Goal: Task Accomplishment & Management: Manage account settings

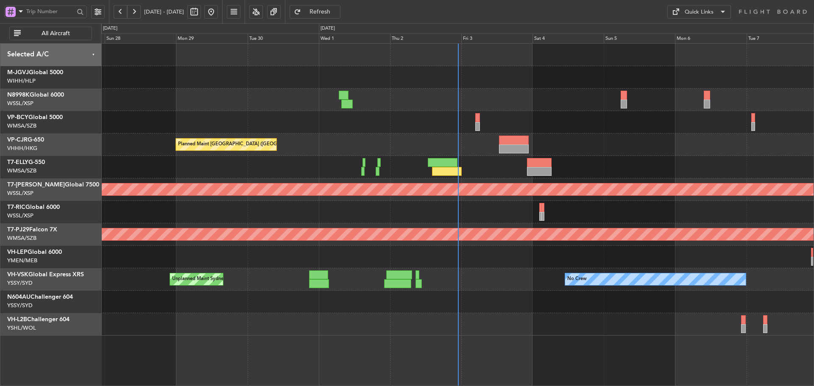
click at [473, 125] on div "Unplanned Maint [GEOGRAPHIC_DATA] (Sultan [PERSON_NAME] [PERSON_NAME] - Subang)" at bounding box center [457, 122] width 713 height 22
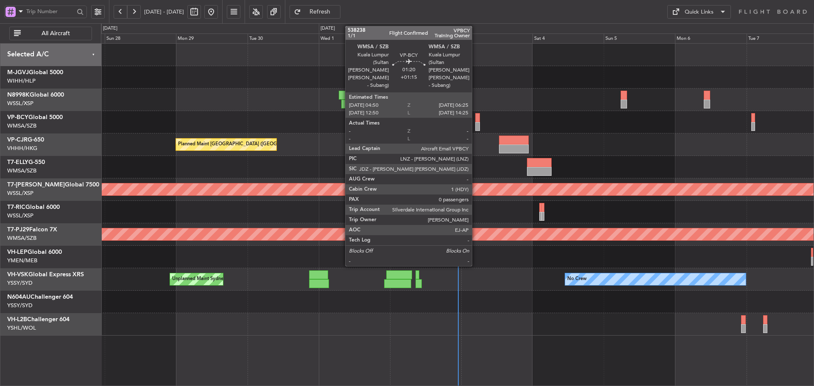
click at [476, 125] on div at bounding box center [477, 126] width 5 height 9
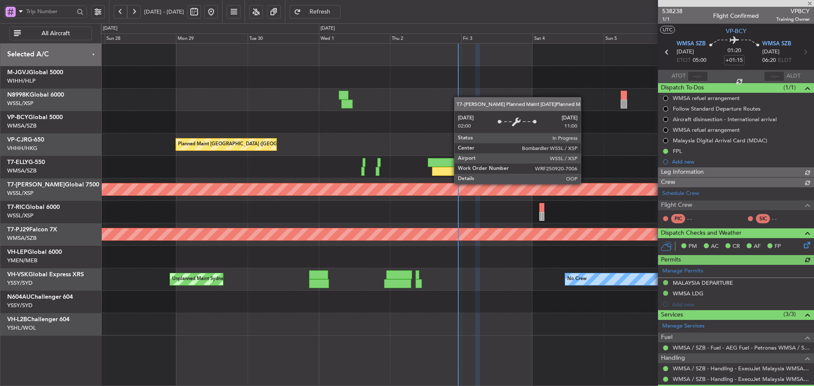
type input "[PERSON_NAME] (HHAFI)"
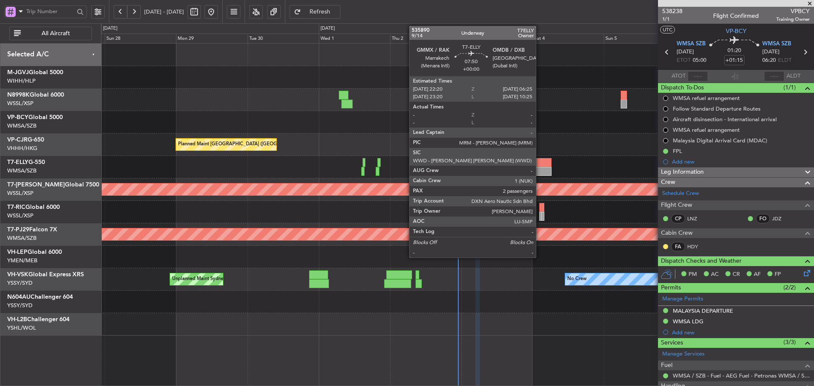
click at [540, 174] on div at bounding box center [539, 171] width 24 height 9
type input "2"
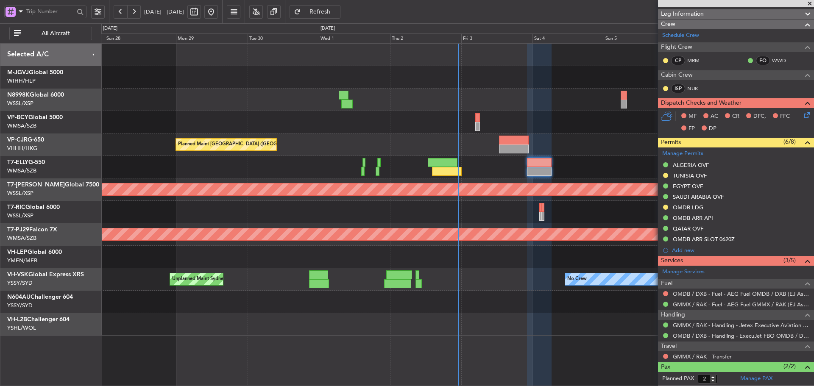
scroll to position [127, 0]
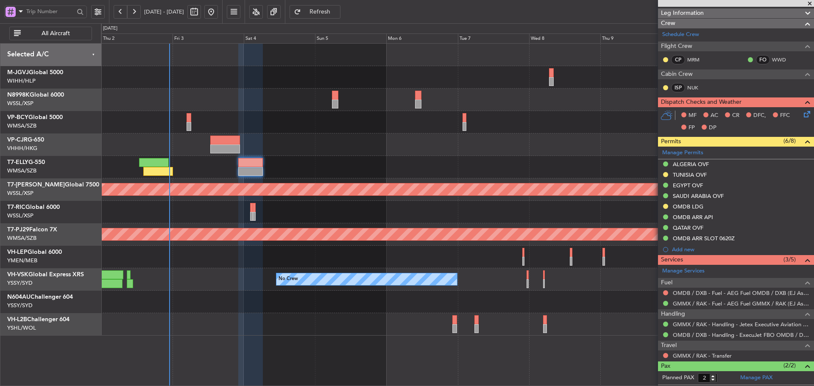
click at [316, 172] on div "Planned Maint [GEOGRAPHIC_DATA] ([GEOGRAPHIC_DATA] Intl) Planned Maint [GEOGRAP…" at bounding box center [457, 190] width 713 height 292
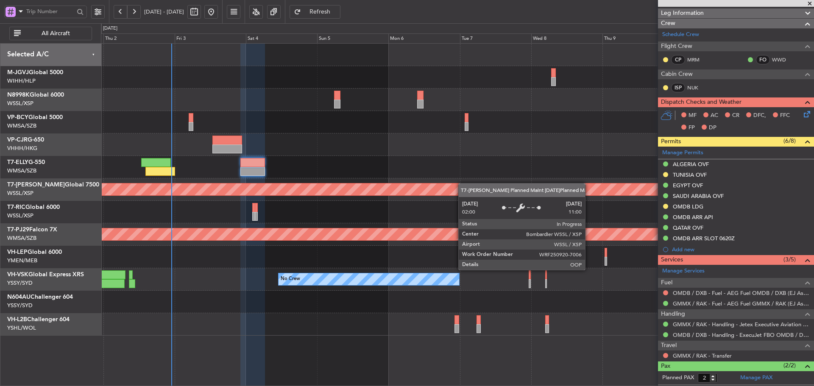
click at [526, 189] on div "Planned Maint [GEOGRAPHIC_DATA] ([GEOGRAPHIC_DATA] Intl) Planned Maint [GEOGRAP…" at bounding box center [457, 190] width 713 height 292
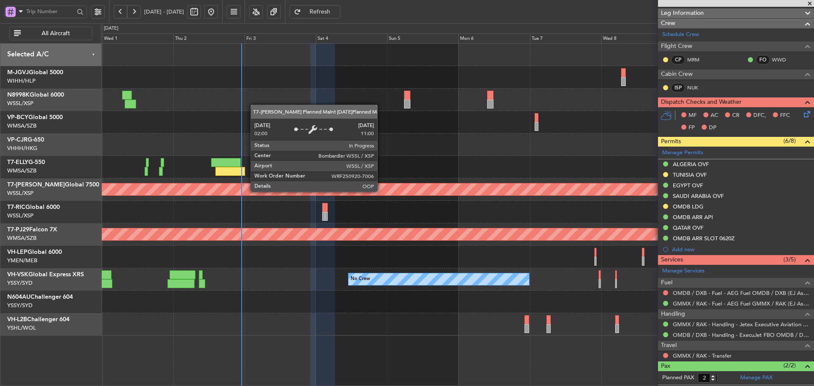
click at [491, 195] on div "Planned Maint [GEOGRAPHIC_DATA] (Seletar)" at bounding box center [264, 190] width 1024 height 12
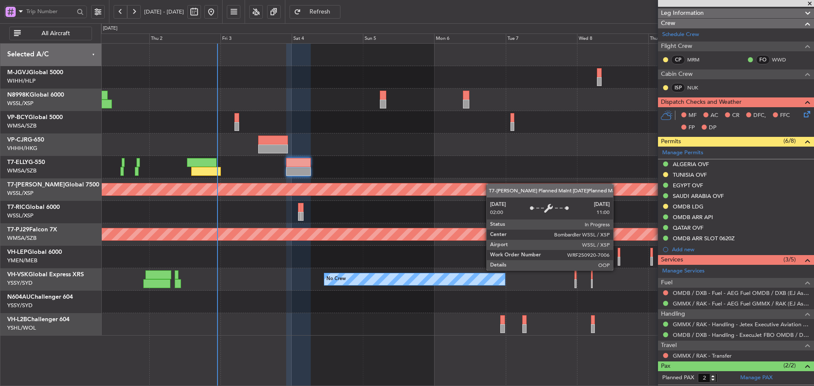
click at [467, 190] on div "Planned Maint [GEOGRAPHIC_DATA] ([GEOGRAPHIC_DATA] Intl) Planned Maint [GEOGRAP…" at bounding box center [457, 190] width 713 height 292
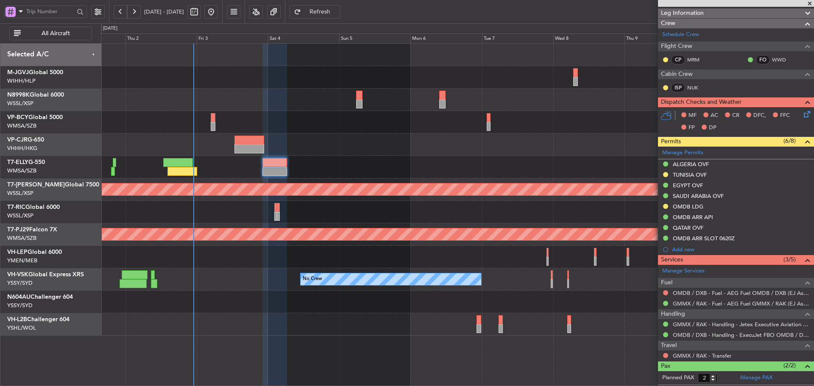
click at [436, 166] on div at bounding box center [457, 167] width 713 height 22
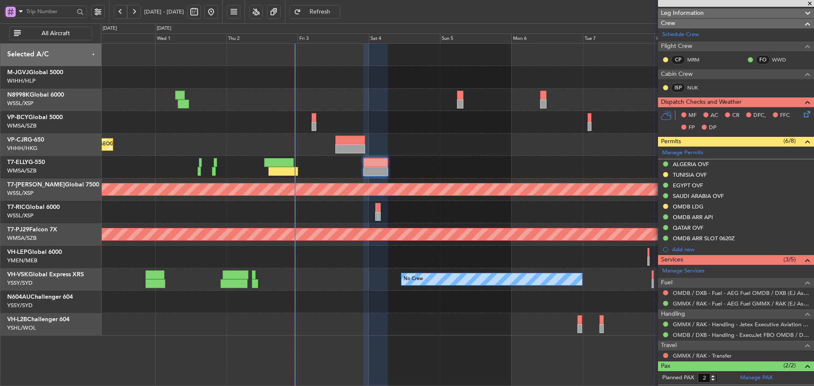
click at [461, 168] on div "Planned Maint [GEOGRAPHIC_DATA] ([GEOGRAPHIC_DATA] Intl) Planned Maint [GEOGRAP…" at bounding box center [457, 190] width 713 height 292
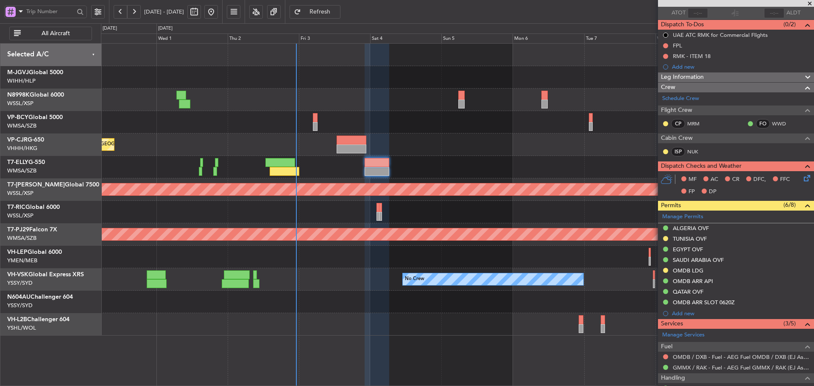
scroll to position [0, 0]
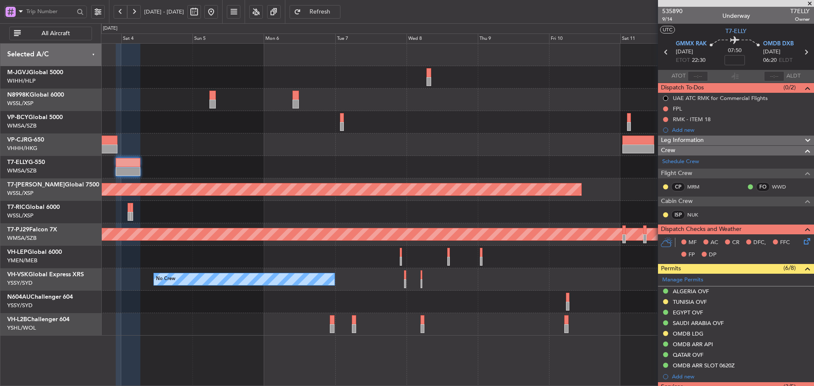
click at [358, 176] on div at bounding box center [457, 167] width 713 height 22
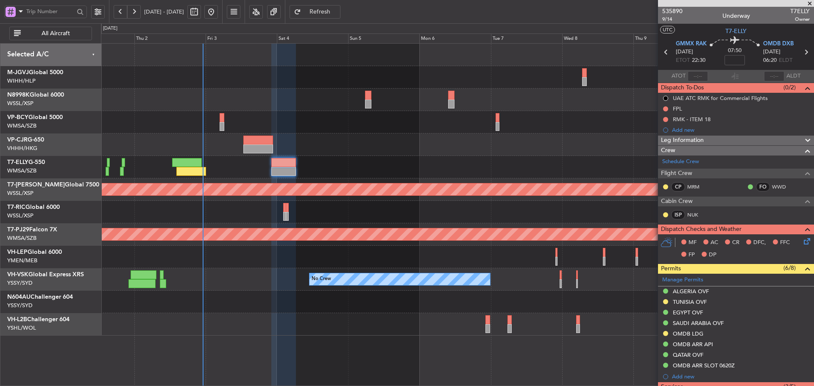
click at [402, 148] on div "Planned Maint [GEOGRAPHIC_DATA] ([GEOGRAPHIC_DATA] Intl)" at bounding box center [457, 145] width 713 height 22
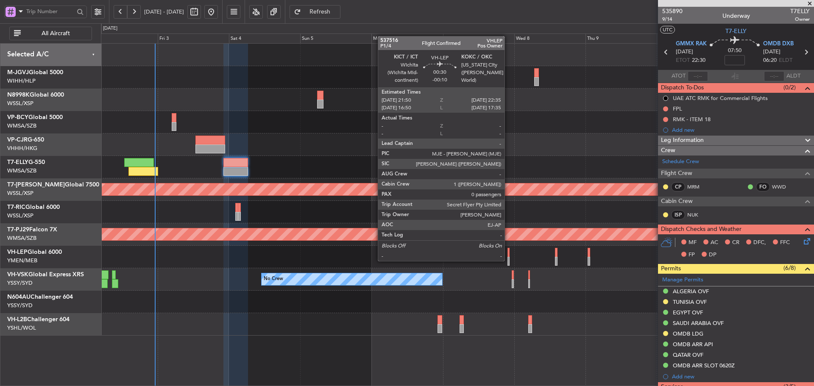
click at [508, 260] on div at bounding box center [508, 261] width 3 height 9
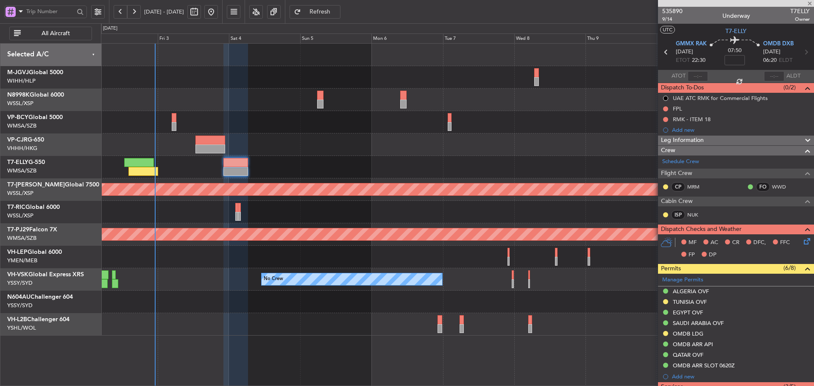
type input "-00:10"
type input "0"
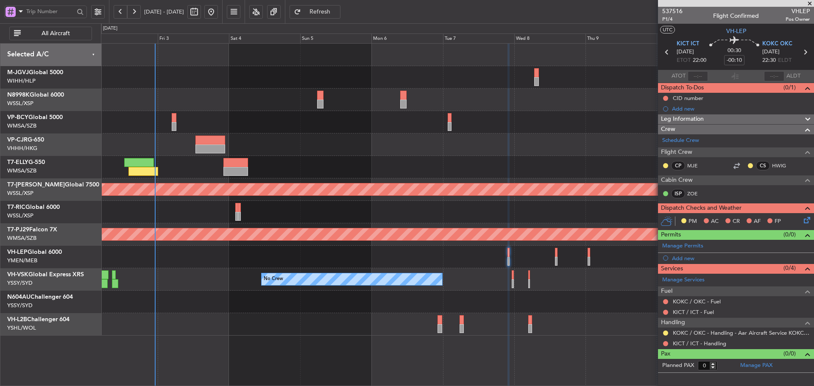
click at [170, 123] on div at bounding box center [457, 122] width 713 height 22
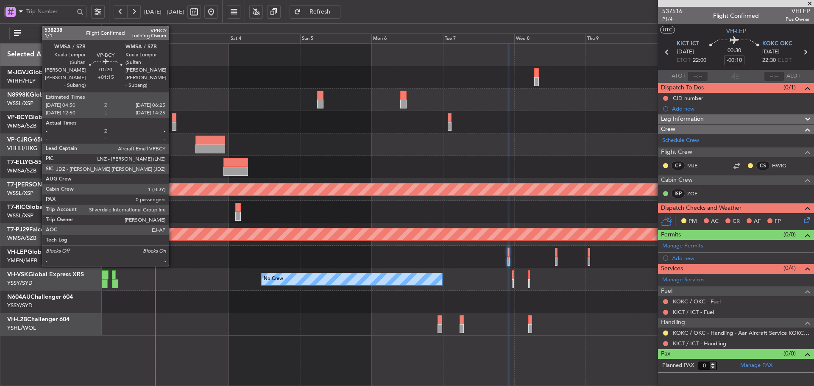
click at [173, 123] on div at bounding box center [174, 126] width 5 height 9
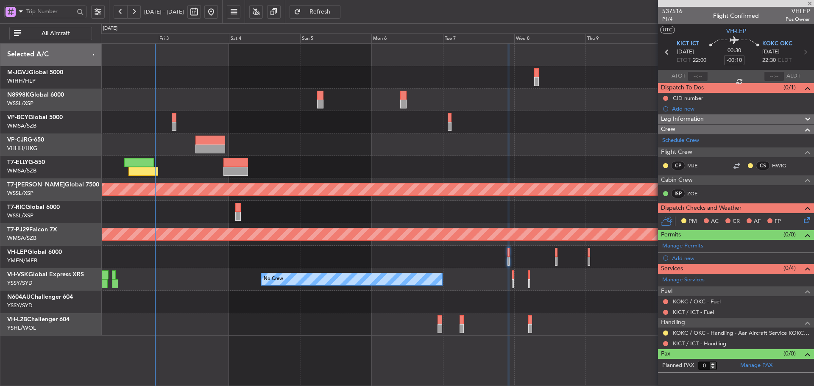
type input "+01:15"
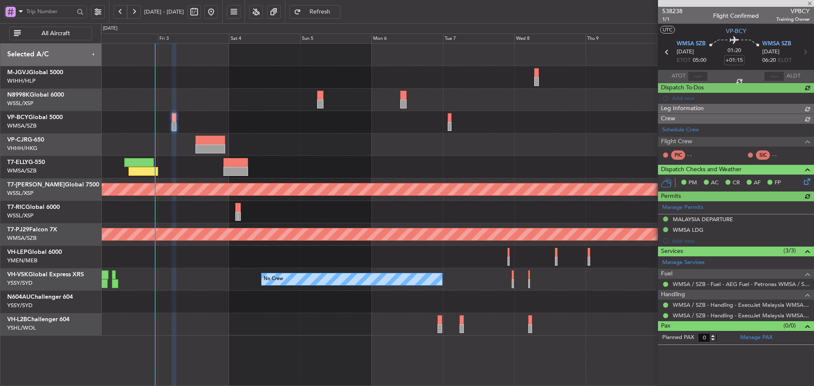
type input "[PERSON_NAME] (HHAFI)"
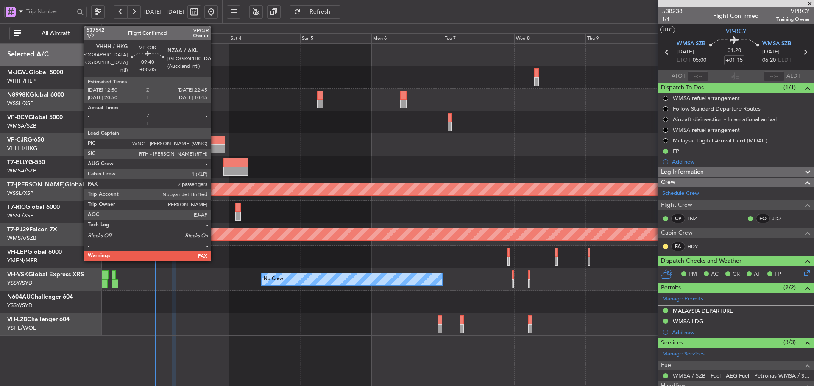
click at [215, 149] on div at bounding box center [210, 149] width 30 height 9
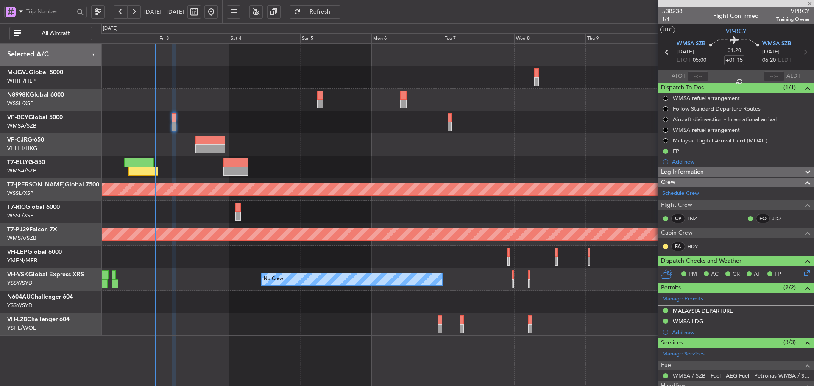
type input "+00:05"
type input "2"
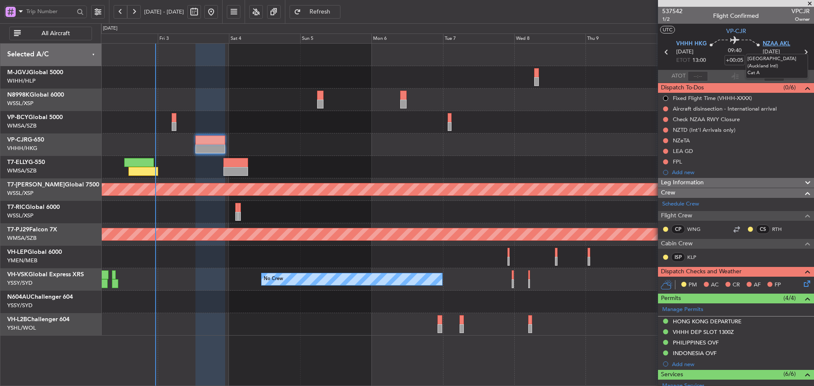
click at [767, 43] on span "NZAA AKL" at bounding box center [777, 44] width 28 height 8
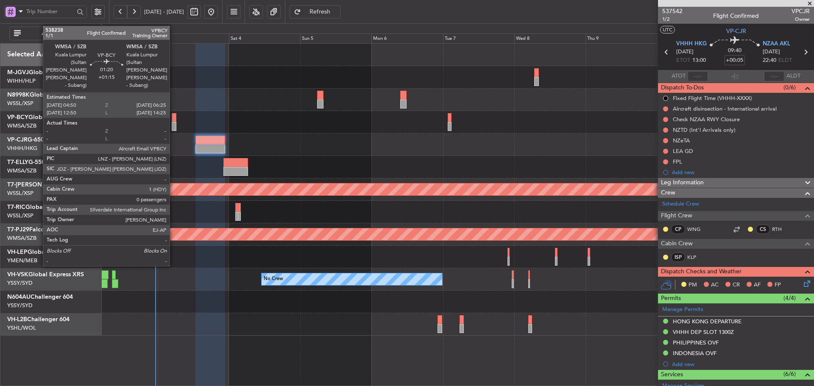
click at [173, 120] on div at bounding box center [174, 117] width 5 height 9
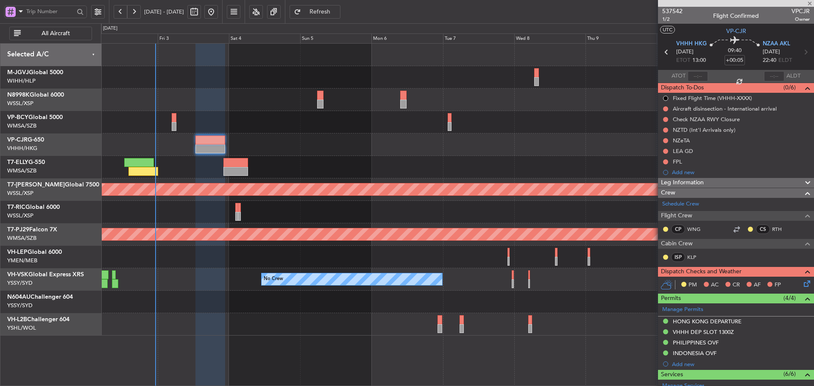
type input "+01:15"
type input "0"
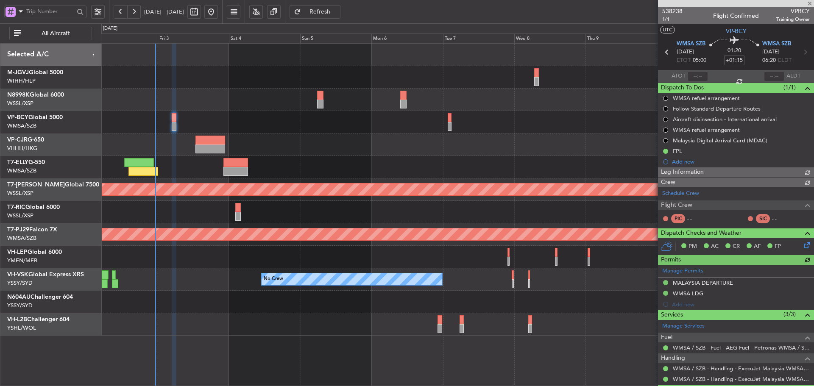
type input "[PERSON_NAME] (HHAFI)"
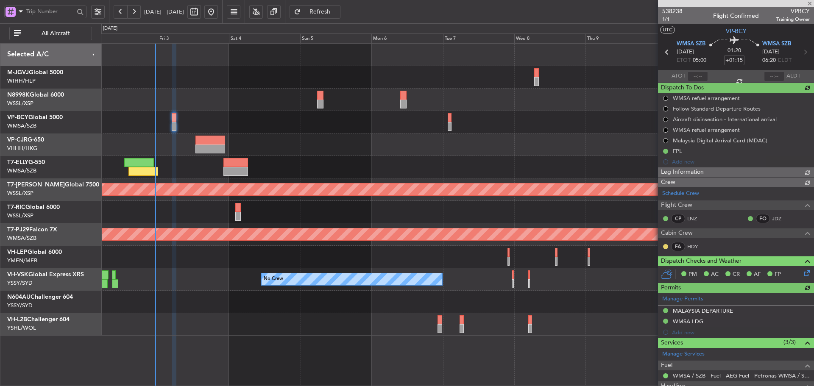
type input "[PERSON_NAME] (HHAFI)"
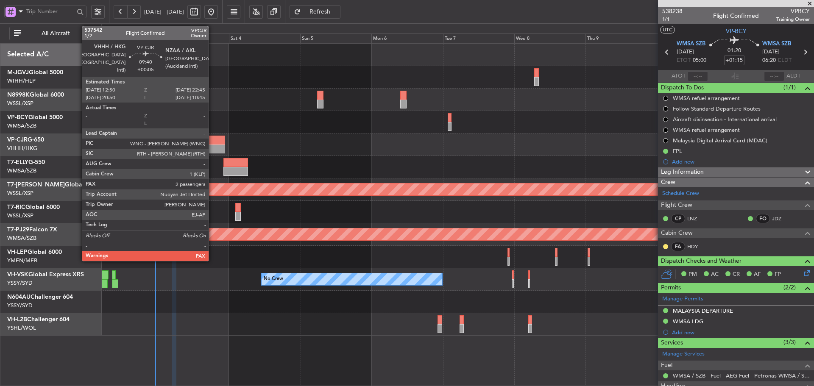
click at [212, 145] on div at bounding box center [210, 149] width 30 height 9
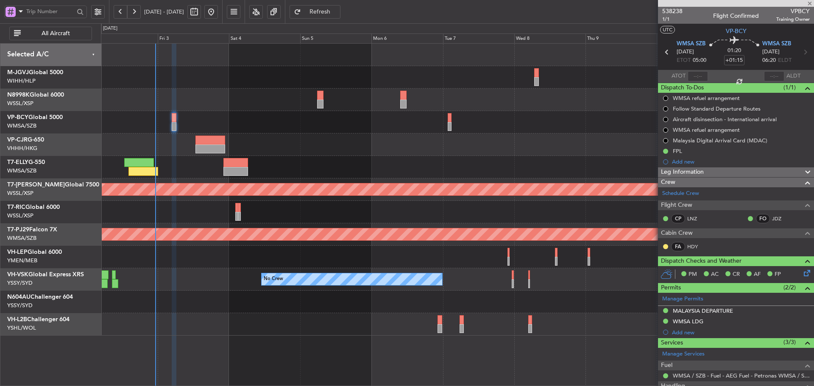
type input "+00:05"
type input "2"
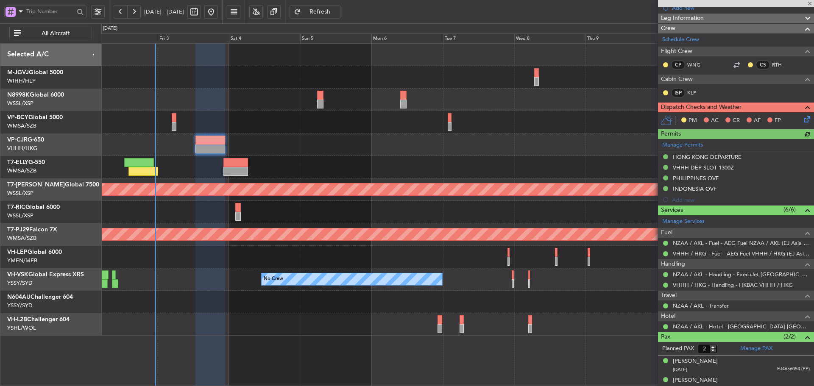
scroll to position [172, 0]
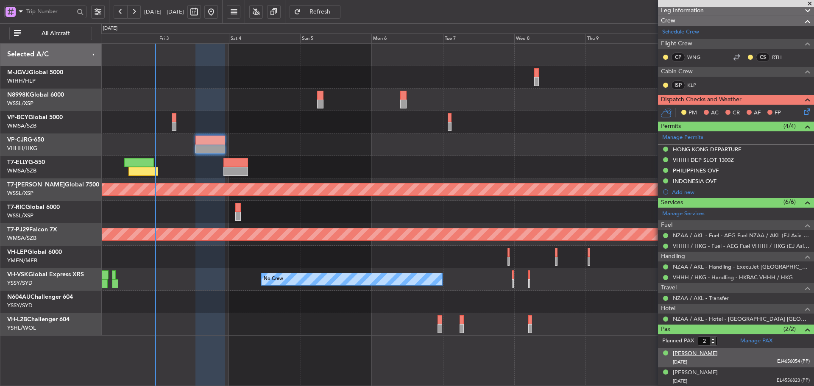
click at [685, 354] on div "[PERSON_NAME]" at bounding box center [695, 354] width 45 height 8
